Goal: Task Accomplishment & Management: Manage account settings

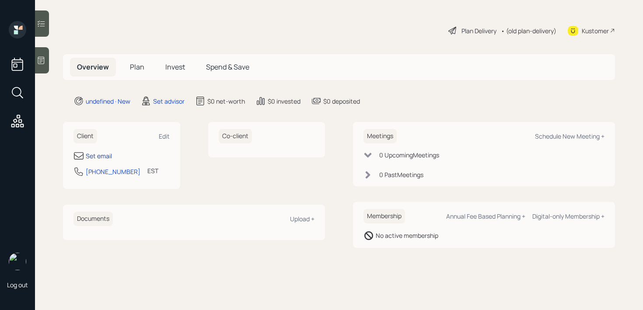
click at [107, 155] on div "Set email" at bounding box center [99, 155] width 26 height 9
click at [43, 65] on div at bounding box center [42, 60] width 14 height 26
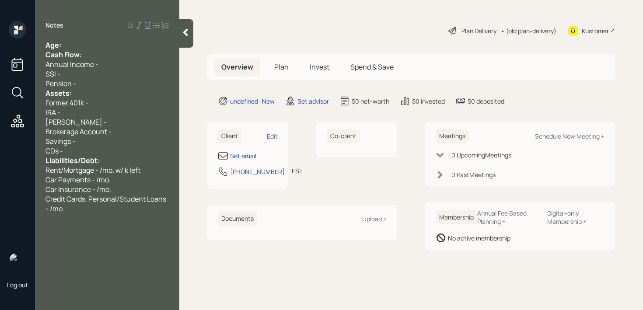
click at [186, 27] on div at bounding box center [186, 33] width 14 height 28
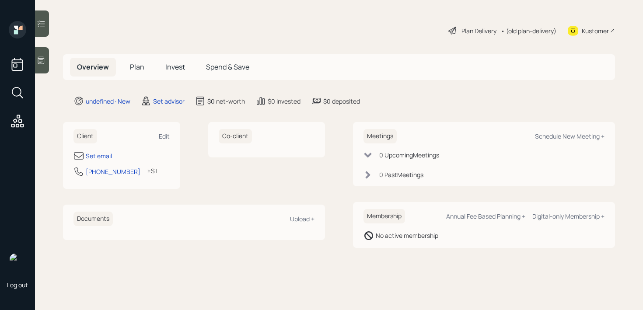
click at [113, 153] on div "Set email" at bounding box center [121, 155] width 96 height 10
click at [110, 153] on div "Set email" at bounding box center [99, 155] width 26 height 9
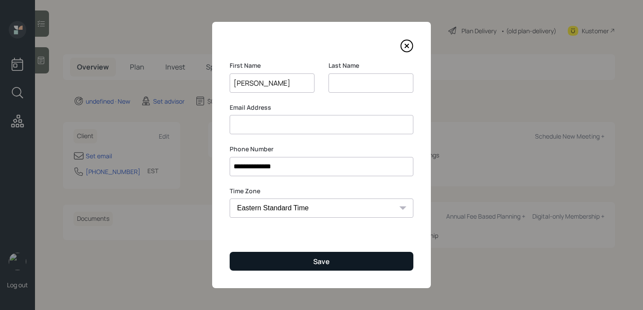
type input "Denise"
click at [306, 260] on button "Save" at bounding box center [321, 261] width 184 height 19
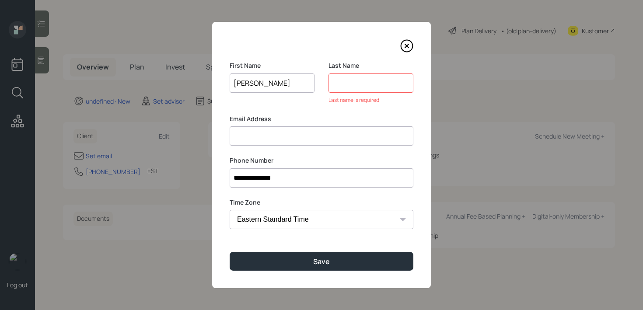
click at [377, 88] on input at bounding box center [370, 82] width 85 height 19
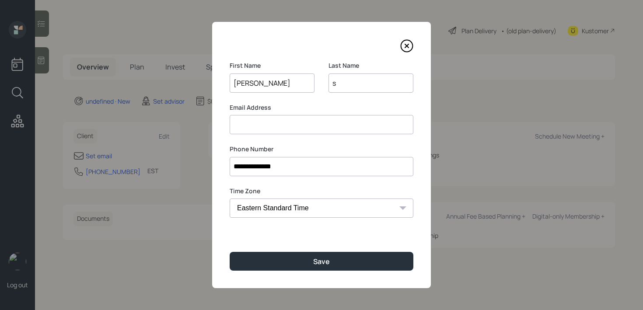
type input "s"
click at [353, 271] on div "**********" at bounding box center [321, 155] width 219 height 266
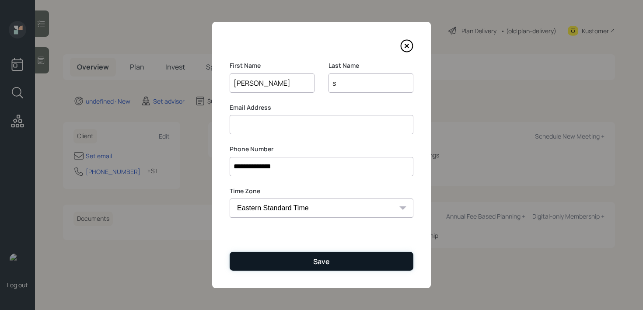
click at [345, 264] on button "Save" at bounding box center [321, 261] width 184 height 19
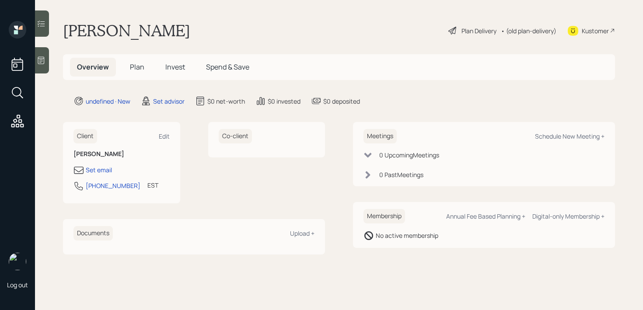
click at [42, 71] on div at bounding box center [42, 60] width 14 height 26
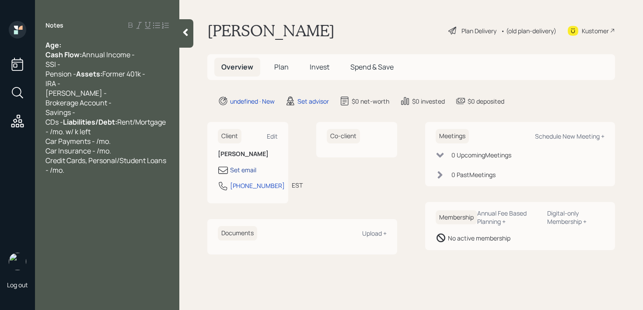
click at [251, 168] on div "Set email" at bounding box center [243, 169] width 26 height 9
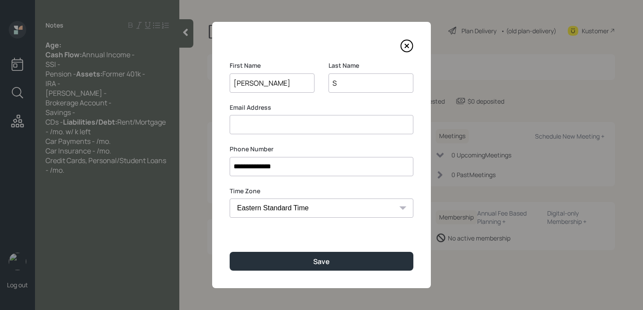
click at [306, 115] on input at bounding box center [321, 124] width 184 height 19
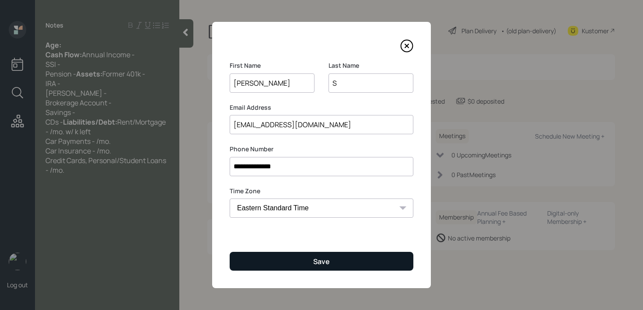
type input "ndsans1083@gmail.com"
click at [342, 257] on button "Save" at bounding box center [321, 261] width 184 height 19
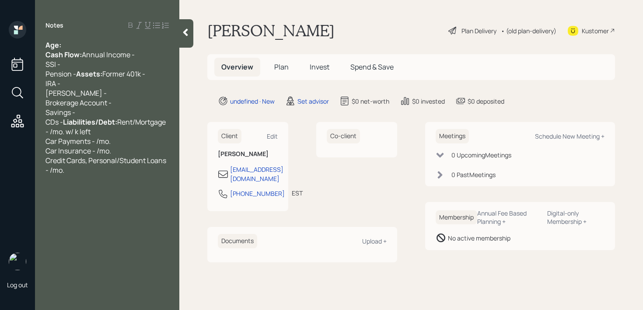
click at [274, 142] on div "Client Edit" at bounding box center [248, 136] width 60 height 14
click at [274, 138] on div "Edit" at bounding box center [272, 136] width 11 height 8
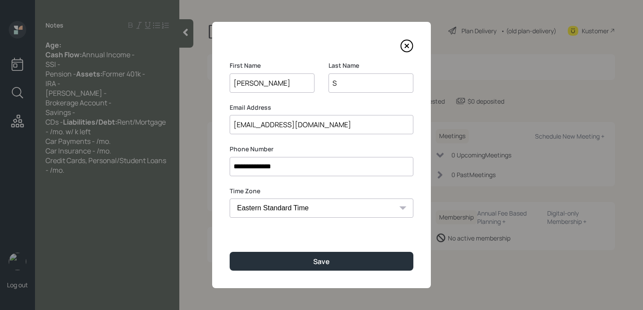
click at [350, 91] on input "S" at bounding box center [370, 82] width 85 height 19
type input "Sans"
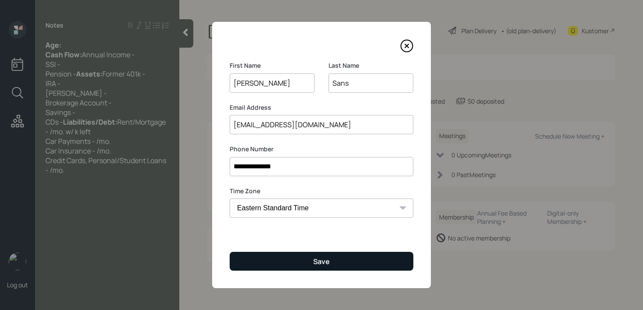
type input "Sans"
click at [309, 270] on button "Save" at bounding box center [321, 261] width 184 height 19
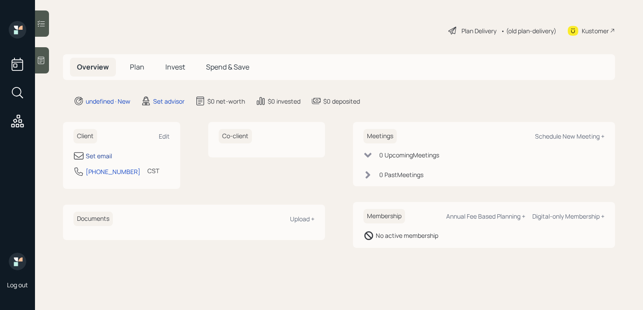
click at [109, 156] on div "Set email" at bounding box center [99, 155] width 26 height 9
select select "America/[GEOGRAPHIC_DATA]"
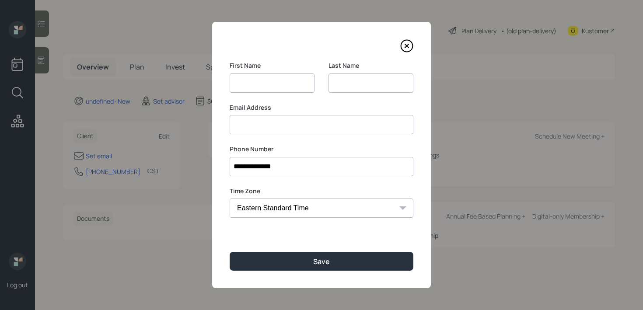
click at [286, 127] on input at bounding box center [321, 124] width 184 height 19
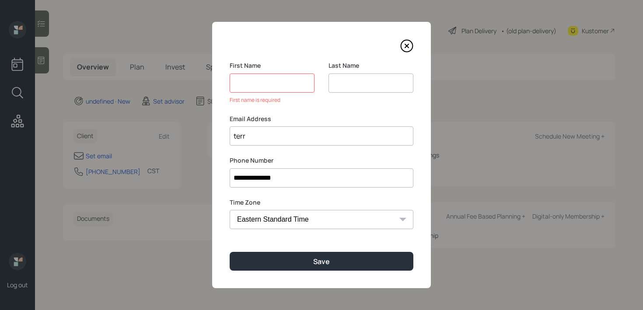
type input "terre"
